Goal: Transaction & Acquisition: Purchase product/service

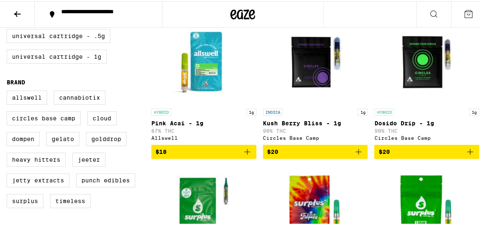
scroll to position [187, 0]
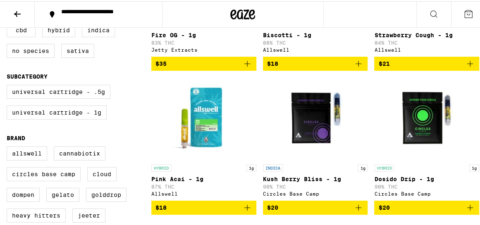
click at [312, 128] on img "Open page for Kush Berry Bliss - 1g from Circles Base Camp" at bounding box center [315, 117] width 83 height 83
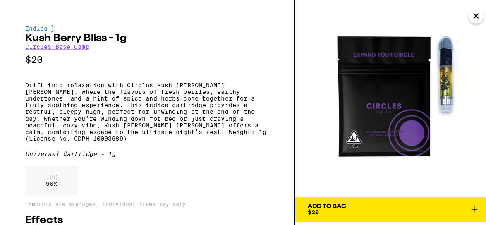
scroll to position [272, 0]
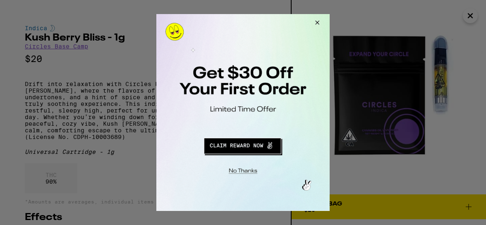
click at [257, 144] on button "Redirect to URL" at bounding box center [243, 145] width 144 height 20
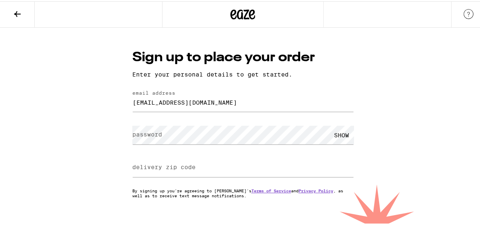
type input "wfukam.420@gmail.com"
click at [340, 137] on div "SHOW" at bounding box center [341, 134] width 25 height 19
click at [340, 138] on div "SHOW" at bounding box center [341, 134] width 25 height 19
click at [340, 138] on div "HIDE" at bounding box center [341, 134] width 25 height 19
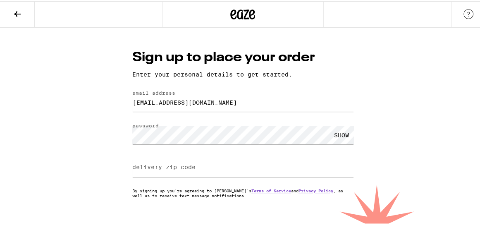
click at [187, 169] on label "delivery zip code" at bounding box center [163, 166] width 63 height 7
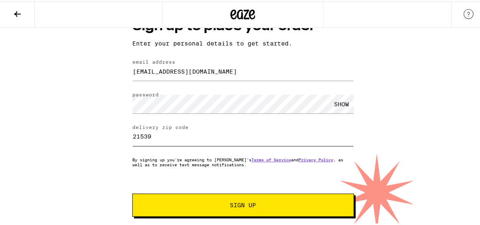
scroll to position [38, 0]
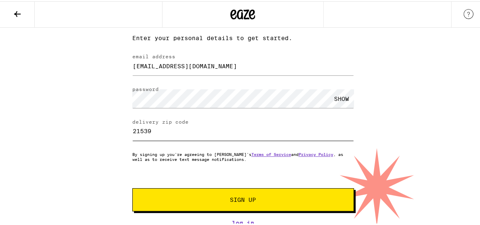
type input "21539"
click at [244, 202] on button "Sign Up" at bounding box center [243, 198] width 222 height 23
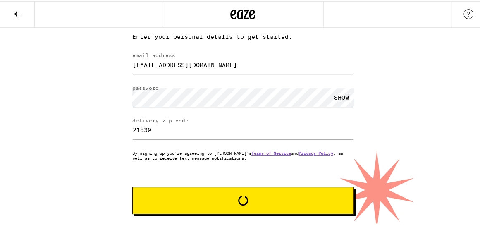
scroll to position [64, 0]
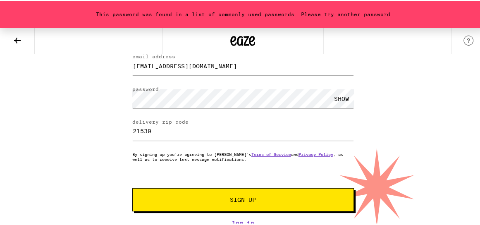
click at [107, 95] on div "This password was found in a list of commonly used passwords. Please try anothe…" at bounding box center [243, 95] width 486 height 262
click at [341, 97] on div "SHOW" at bounding box center [341, 97] width 25 height 19
click at [233, 190] on button "Sign Up" at bounding box center [243, 198] width 222 height 23
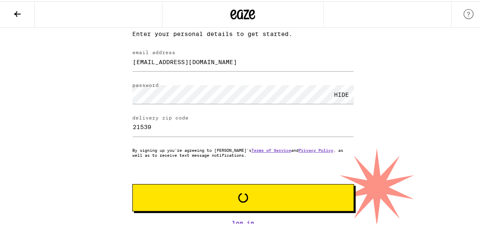
scroll to position [38, 0]
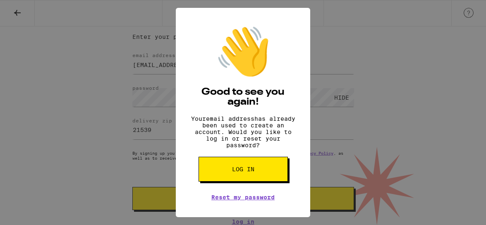
click at [222, 179] on button "Log in" at bounding box center [243, 169] width 89 height 25
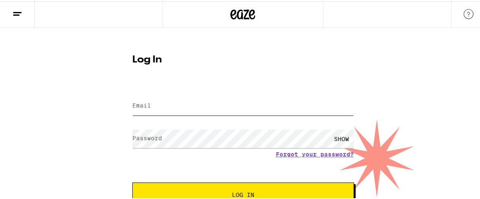
click at [198, 109] on input "Email" at bounding box center [243, 105] width 222 height 19
type input "wfukam.420@gmail.com"
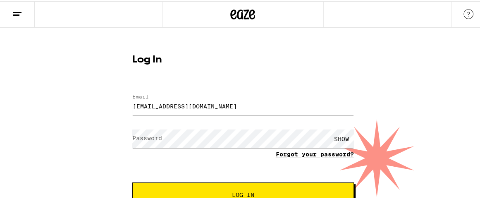
click at [301, 150] on link "Forgot your password?" at bounding box center [315, 153] width 78 height 7
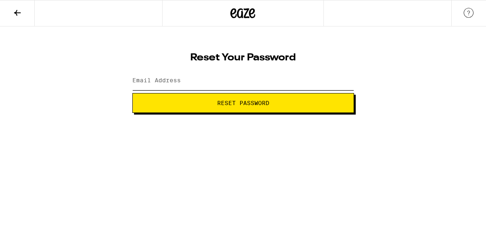
click at [241, 78] on input "Email Address" at bounding box center [243, 81] width 222 height 19
type input "wfukam.420@gmail.com"
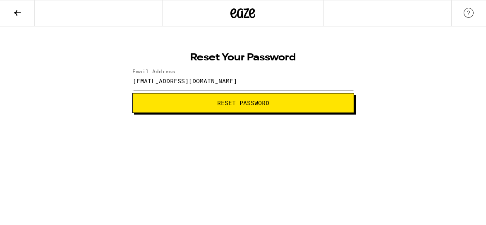
click at [195, 101] on span "Reset Password" at bounding box center [243, 103] width 208 height 6
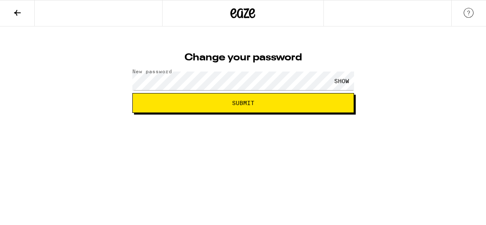
click at [338, 77] on div "SHOW" at bounding box center [341, 81] width 25 height 19
click at [278, 103] on span "Submit" at bounding box center [243, 103] width 208 height 6
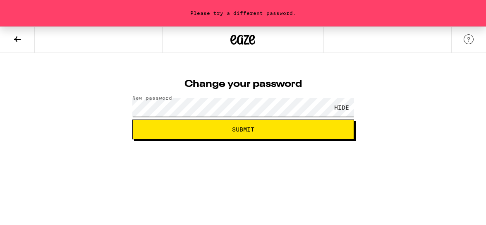
click at [130, 100] on div "Change your password New password HIDE Submit" at bounding box center [243, 107] width 238 height 66
click at [232, 130] on span "Submit" at bounding box center [243, 130] width 22 height 6
click at [0, 118] on html "This password was found in a list of commonly used passwords. Please try anothe…" at bounding box center [243, 69] width 486 height 139
click at [62, 126] on div "This password was found in a list of commonly used passwords. Please try anothe…" at bounding box center [243, 82] width 486 height 113
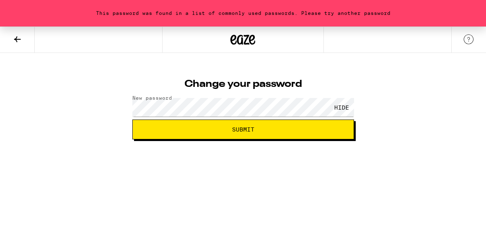
click at [192, 132] on span "Submit" at bounding box center [243, 130] width 208 height 6
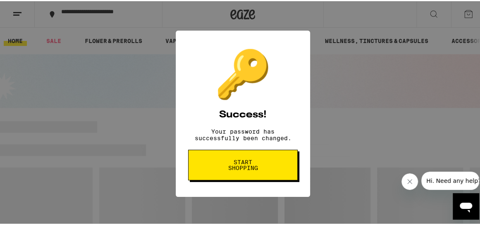
click at [257, 168] on span "Start shopping" at bounding box center [243, 164] width 43 height 12
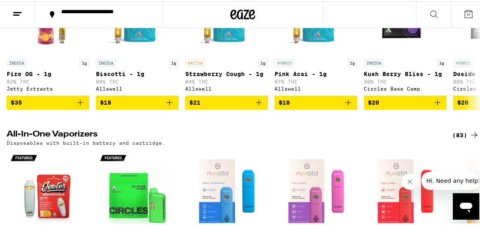
scroll to position [1098, 0]
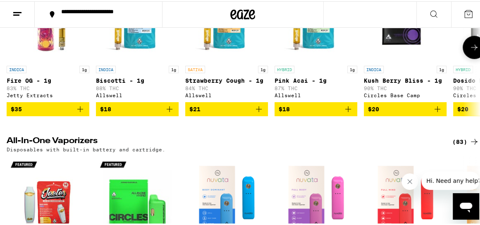
click at [439, 113] on icon "Add to bag" at bounding box center [438, 108] width 10 height 10
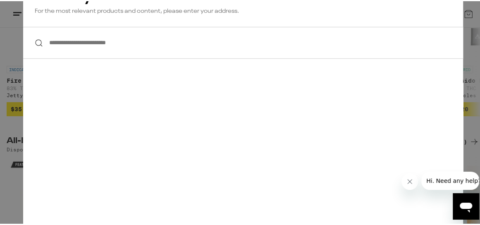
click at [212, 44] on input "**********" at bounding box center [243, 42] width 440 height 32
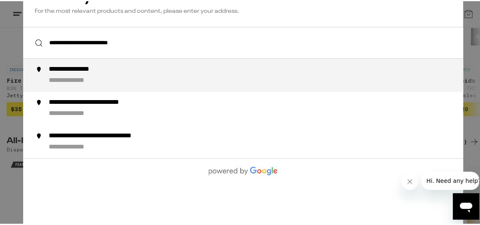
click at [159, 71] on div "**********" at bounding box center [259, 74] width 422 height 20
type input "**********"
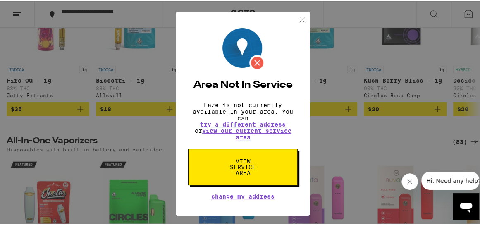
click at [298, 13] on img at bounding box center [302, 18] width 10 height 10
